Goal: Communication & Community: Answer question/provide support

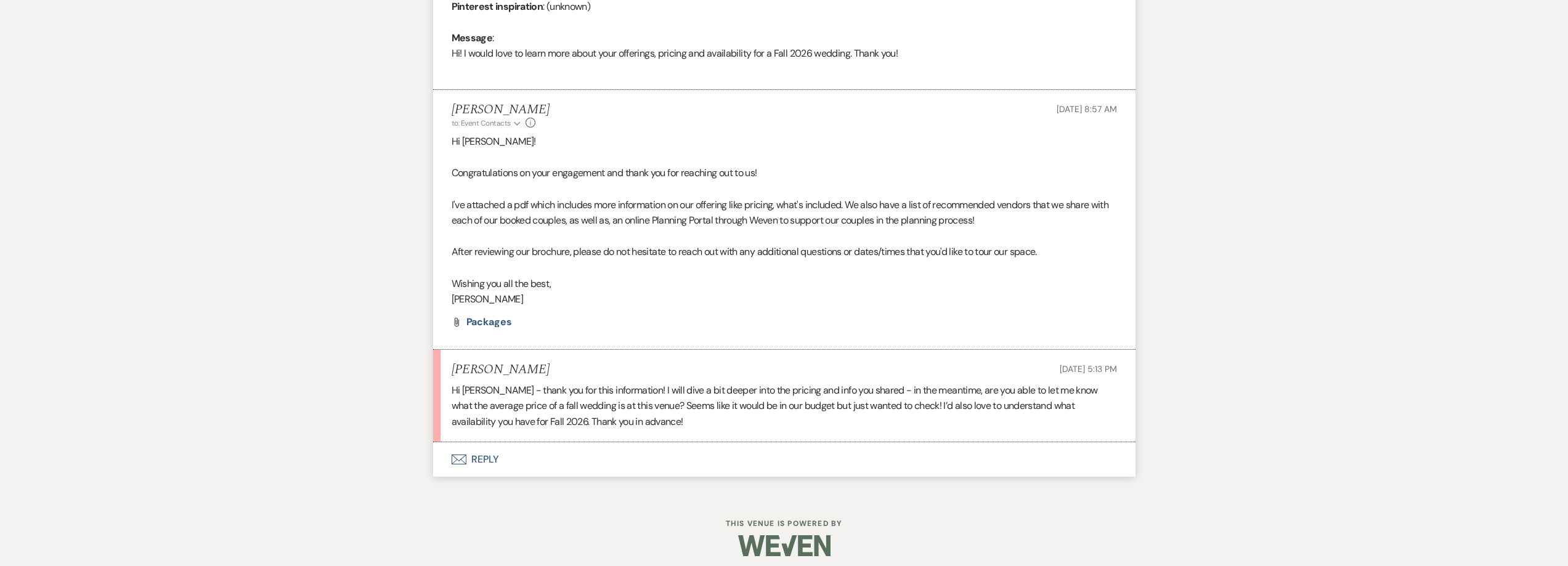
click at [469, 453] on button "Envelope Reply" at bounding box center [784, 459] width 703 height 35
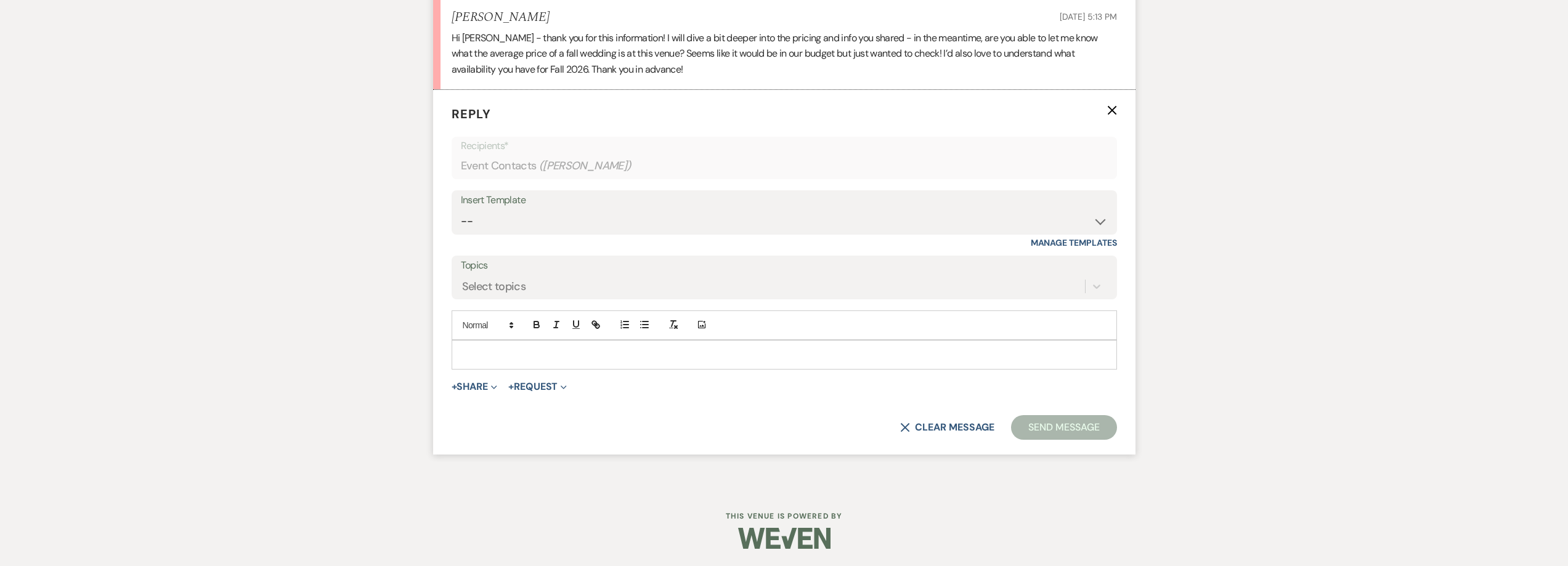
scroll to position [979, 0]
click at [495, 349] on p at bounding box center [784, 354] width 646 height 14
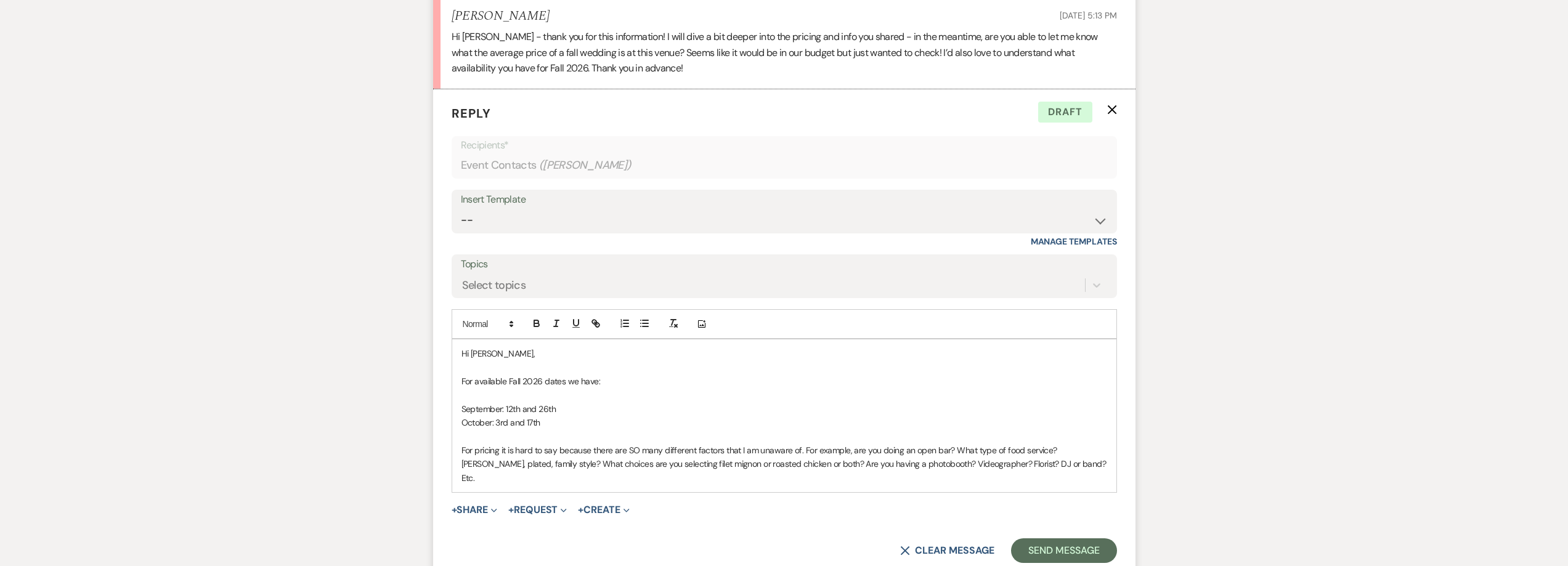
click at [864, 466] on p "For pricing it is hard to say because there are SO many different factors that …" at bounding box center [784, 464] width 646 height 41
click at [856, 464] on p "For pricing it is hard to say because there are SO many different factors that …" at bounding box center [784, 464] width 646 height 41
click at [1041, 468] on p "For pricing it is hard to say because there are SO many different factors that …" at bounding box center [784, 464] width 646 height 41
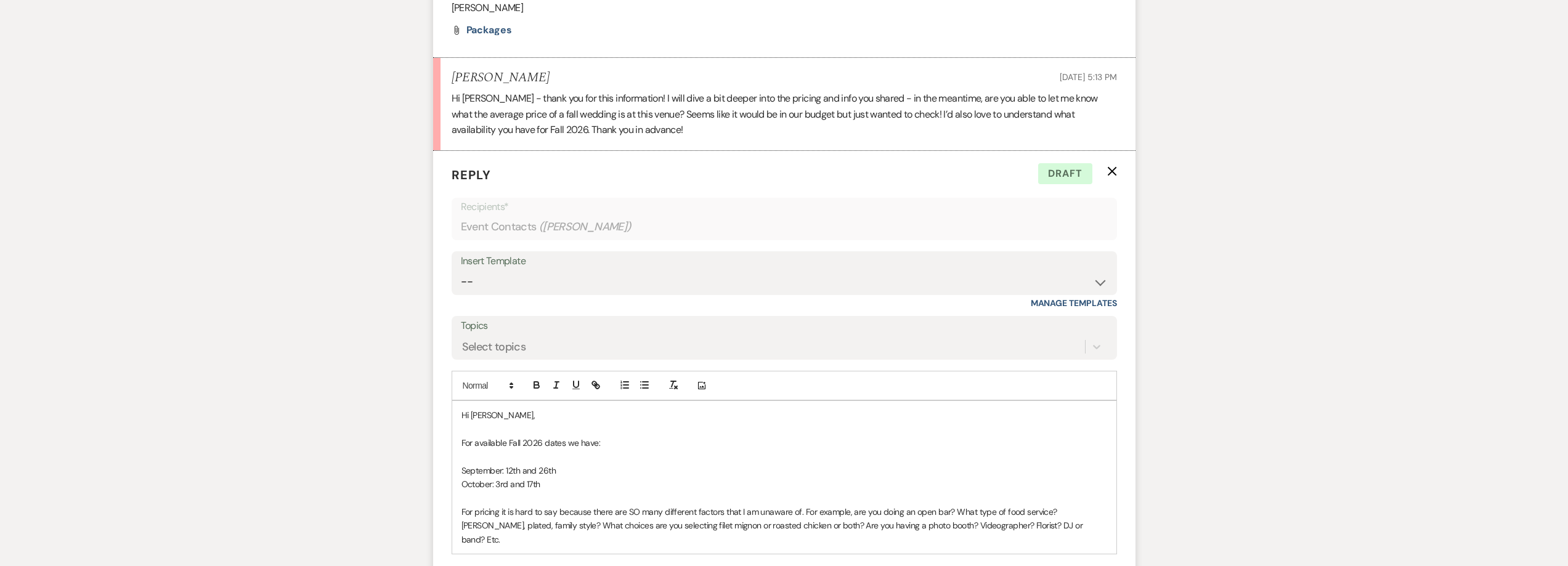
scroll to position [1090, 0]
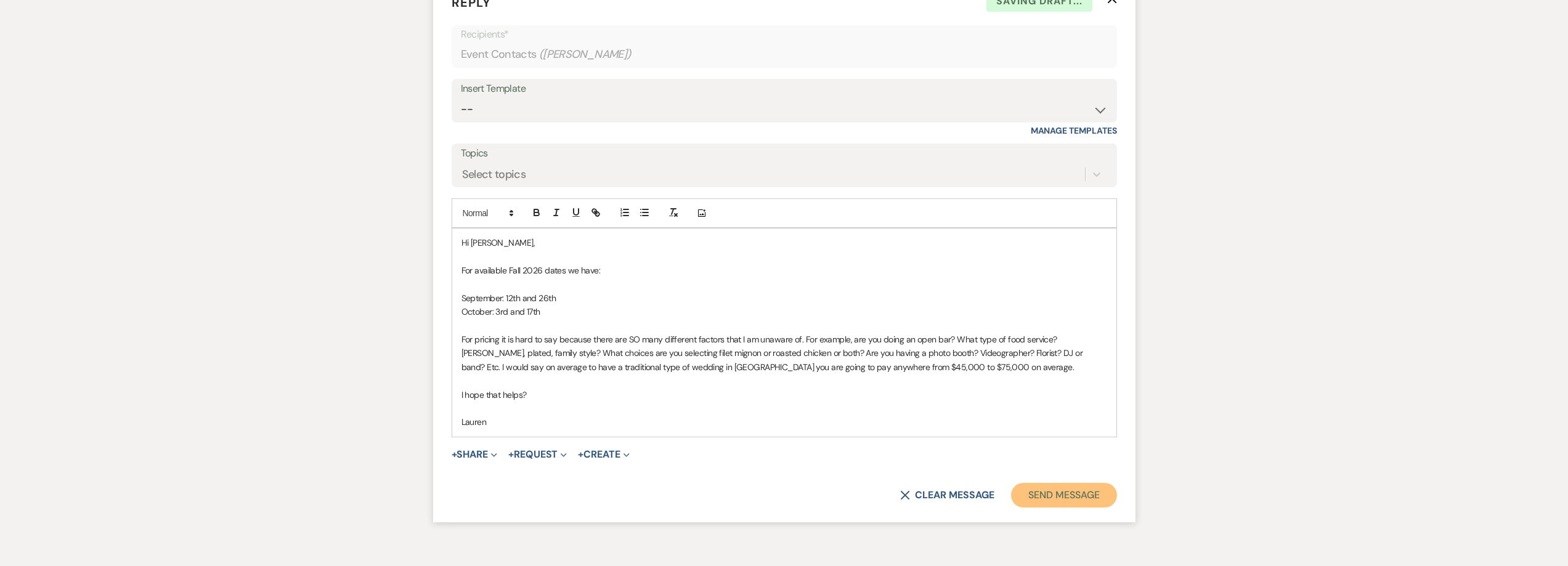
click at [1095, 487] on button "Send Message" at bounding box center [1063, 495] width 106 height 25
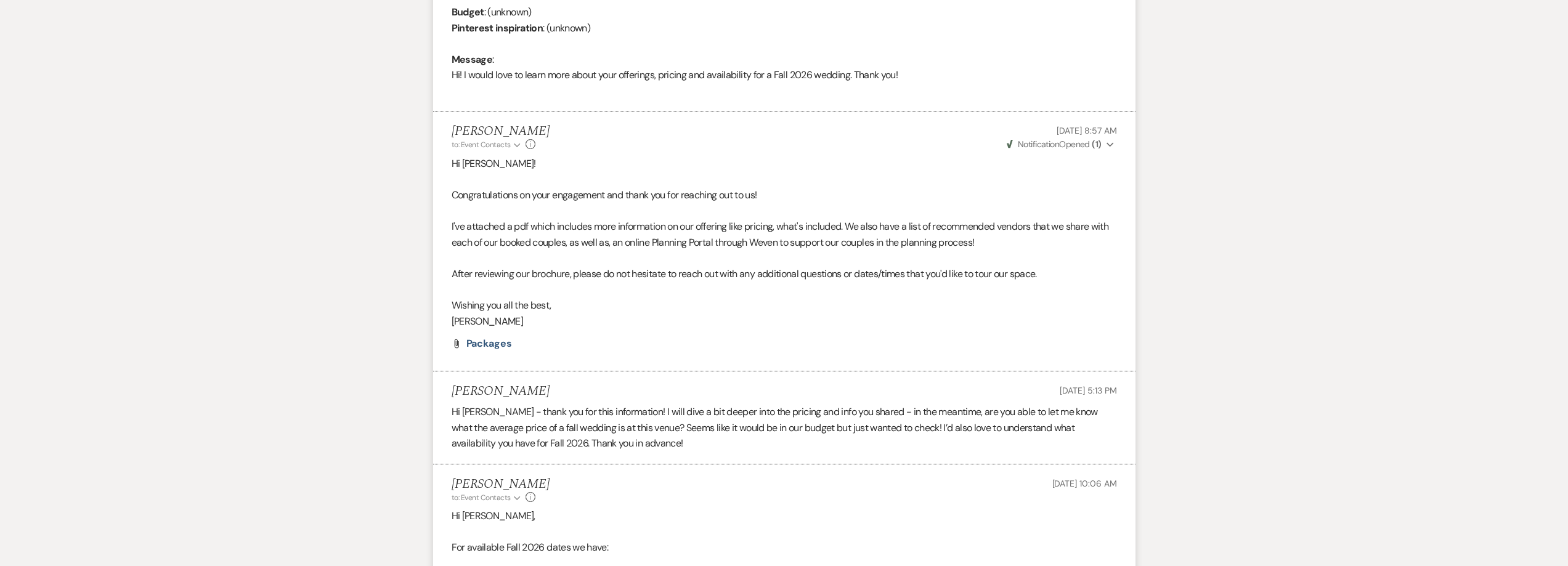
scroll to position [558, 0]
